Goal: Information Seeking & Learning: Learn about a topic

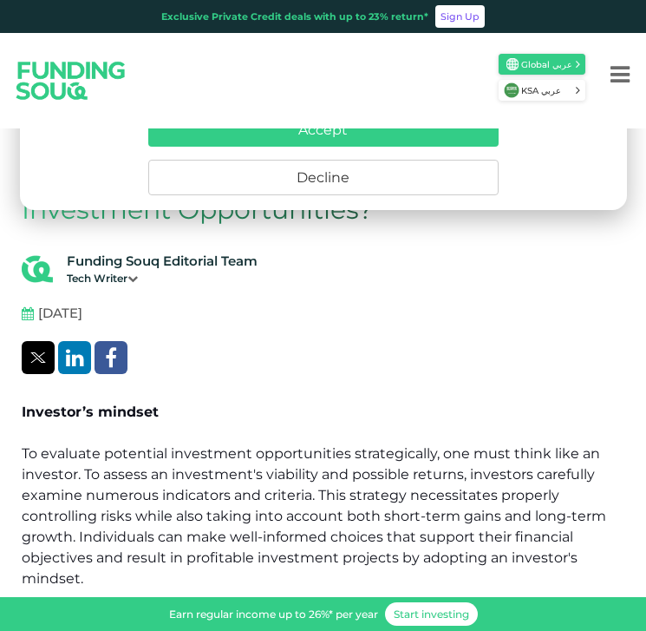
scroll to position [334, 0]
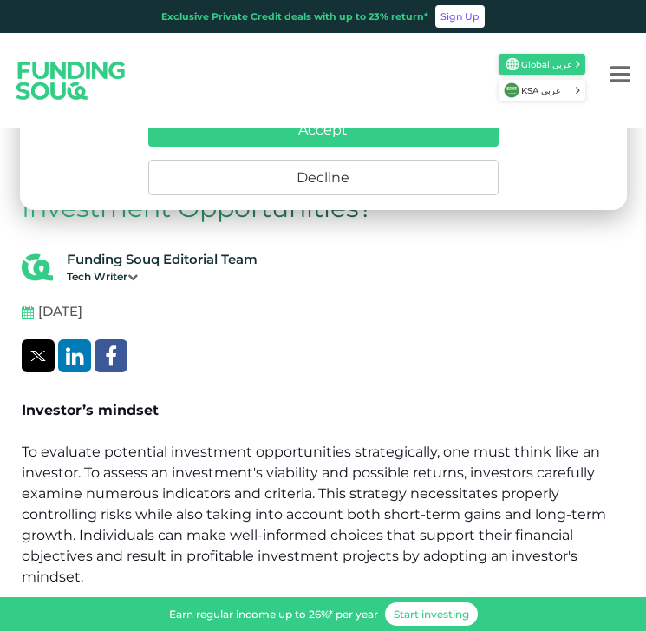
click at [430, 286] on div "Funding Souq Editorial Team Tech Writer [DATE]" at bounding box center [323, 272] width 603 height 44
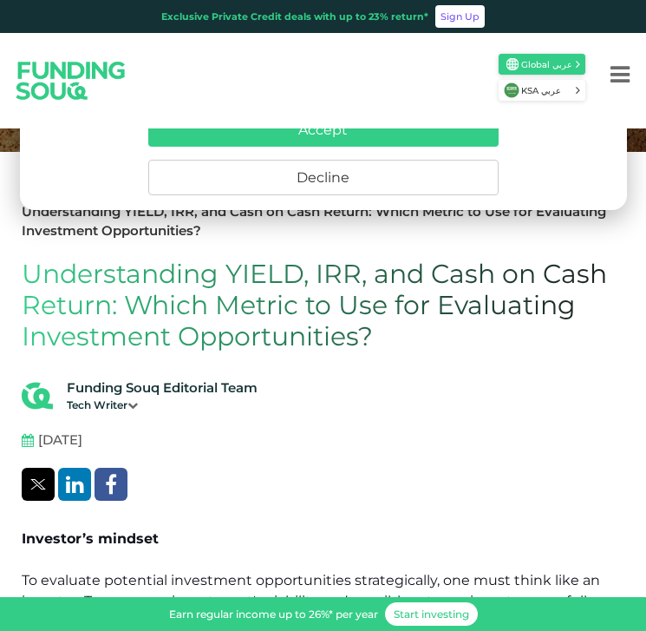
click at [338, 175] on button "Decline" at bounding box center [323, 178] width 351 height 36
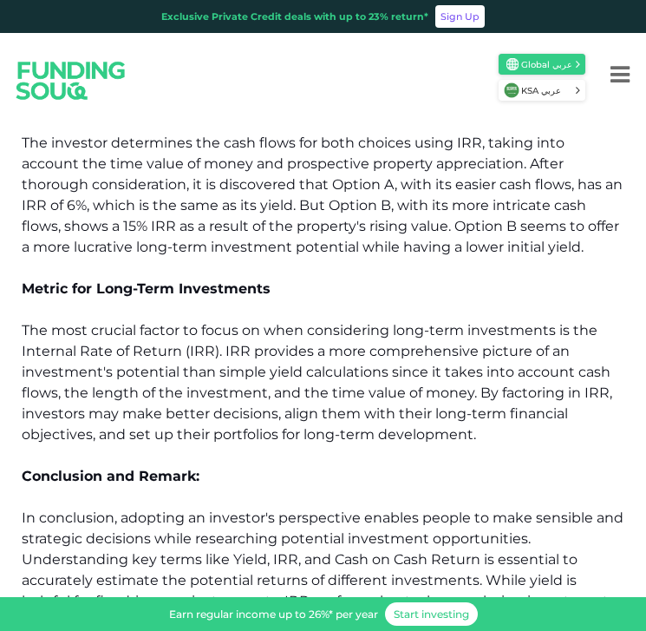
scroll to position [1374, 0]
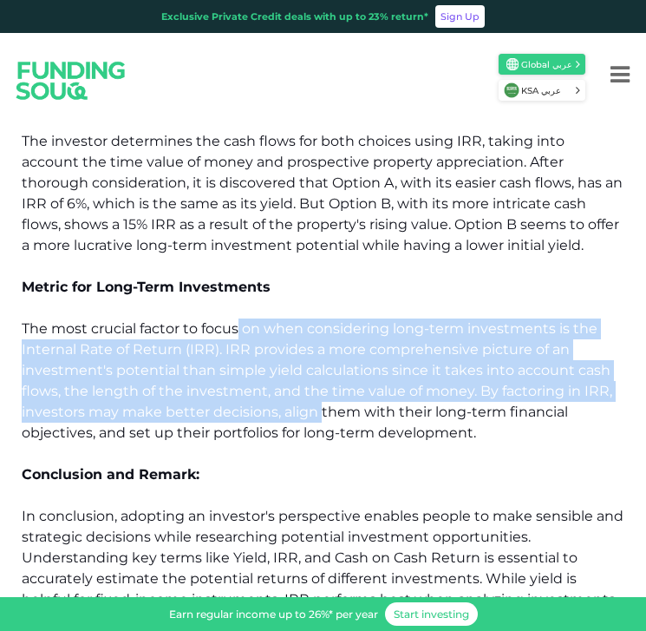
drag, startPoint x: 238, startPoint y: 328, endPoint x: 329, endPoint y: 425, distance: 133.2
click at [327, 424] on span "The most crucial factor to focus on when considering long-term investments is t…" at bounding box center [317, 380] width 591 height 121
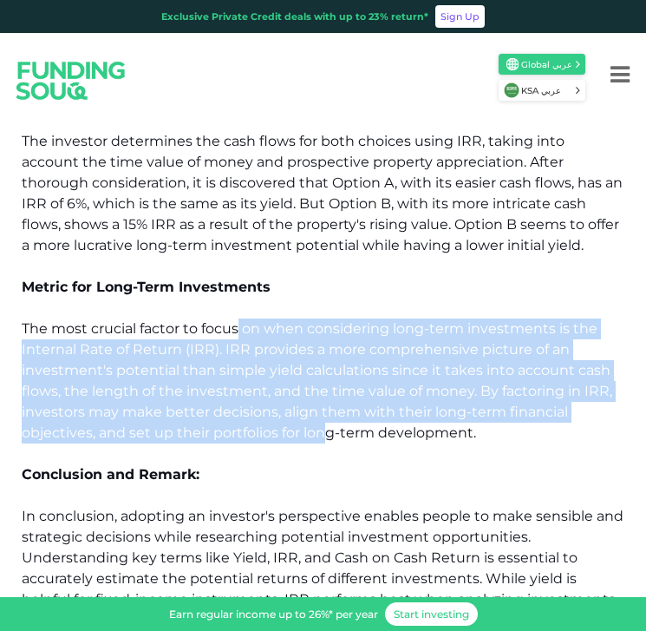
click at [329, 425] on span "The most crucial factor to focus on when considering long-term investments is t…" at bounding box center [317, 380] width 591 height 121
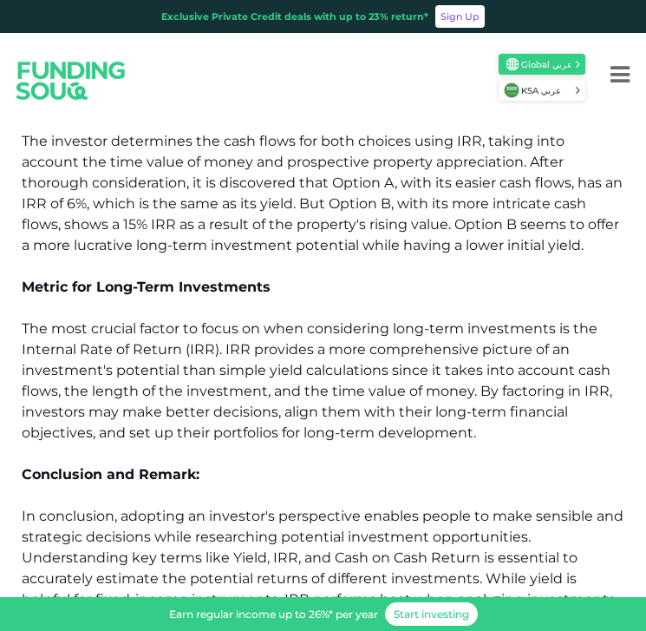
drag, startPoint x: 198, startPoint y: 369, endPoint x: 277, endPoint y: 421, distance: 94.6
click at [276, 421] on p "The most crucial factor to focus on when considering long-term investments is t…" at bounding box center [323, 380] width 603 height 125
click at [277, 421] on p "The most crucial factor to focus on when considering long-term investments is t…" at bounding box center [323, 380] width 603 height 125
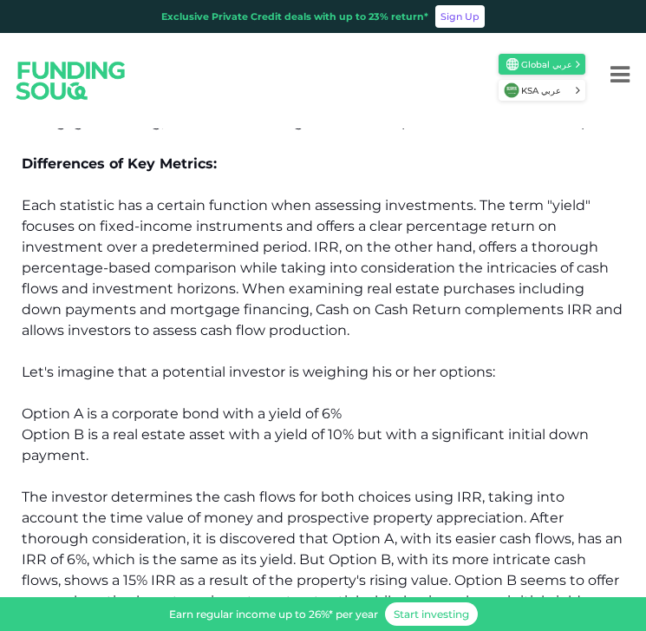
scroll to position [1007, 0]
